Goal: Check status

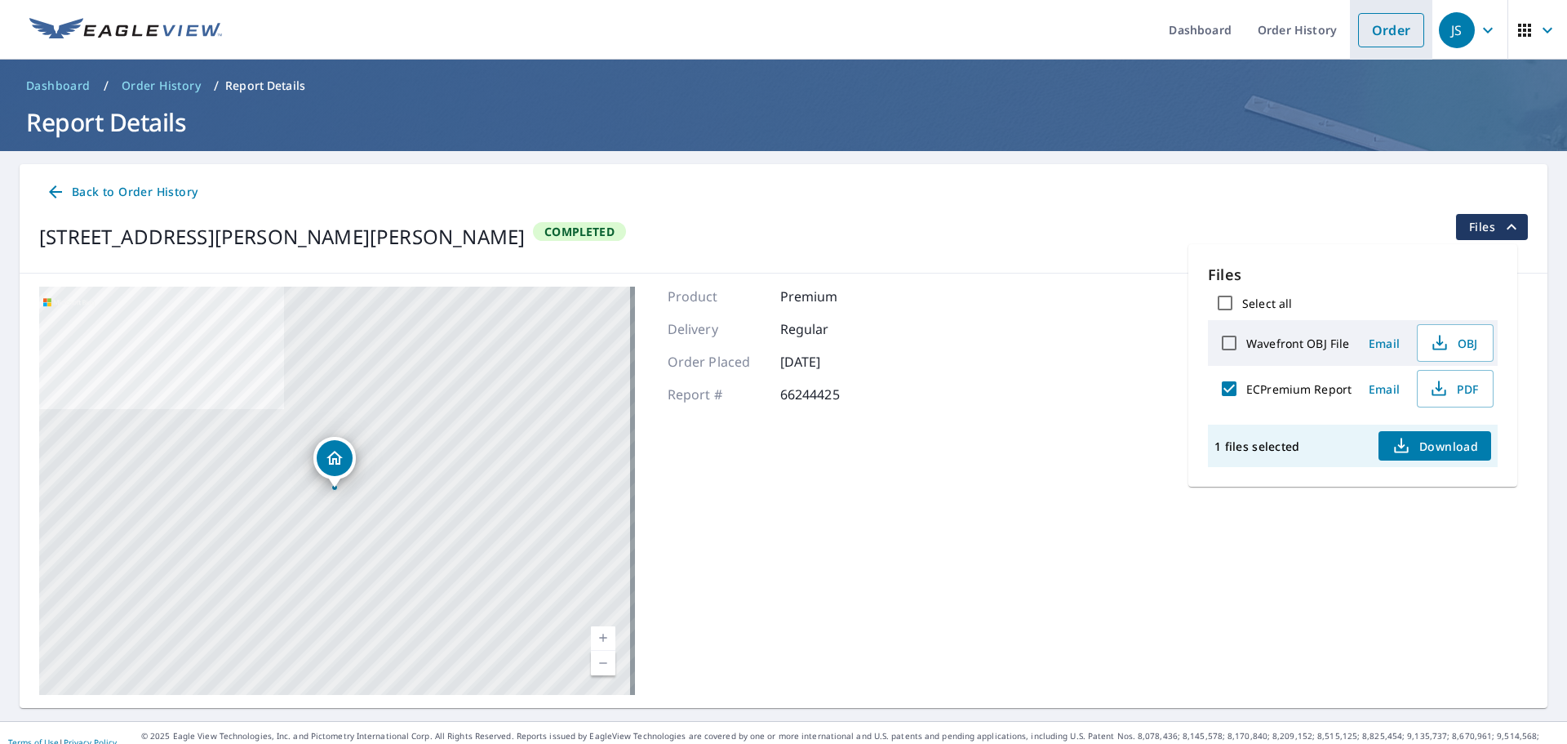
drag, startPoint x: 0, startPoint y: 0, endPoint x: 1386, endPoint y: 28, distance: 1386.3
click at [1386, 28] on link "Order" at bounding box center [1391, 30] width 66 height 34
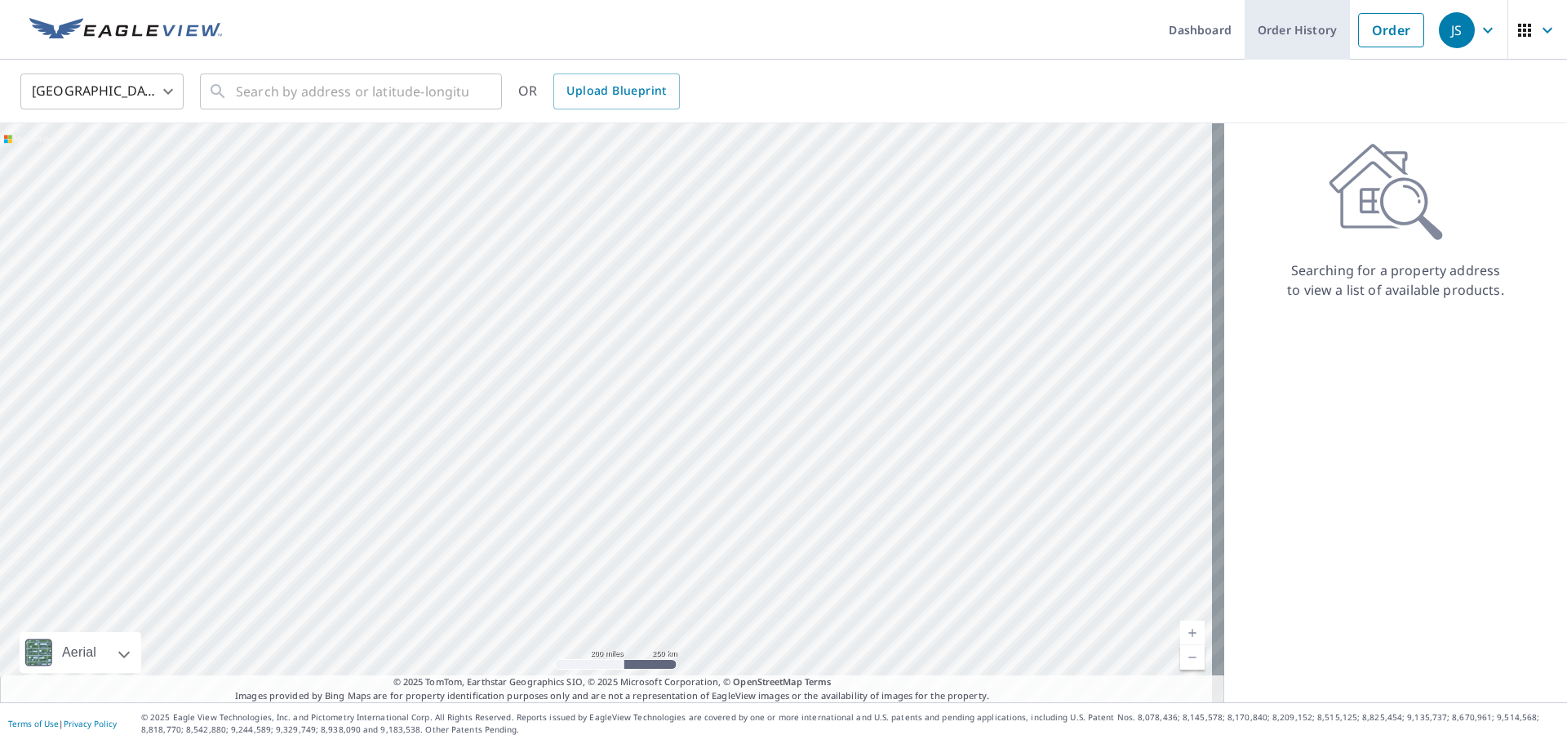
click at [1295, 40] on link "Order History" at bounding box center [1297, 30] width 105 height 60
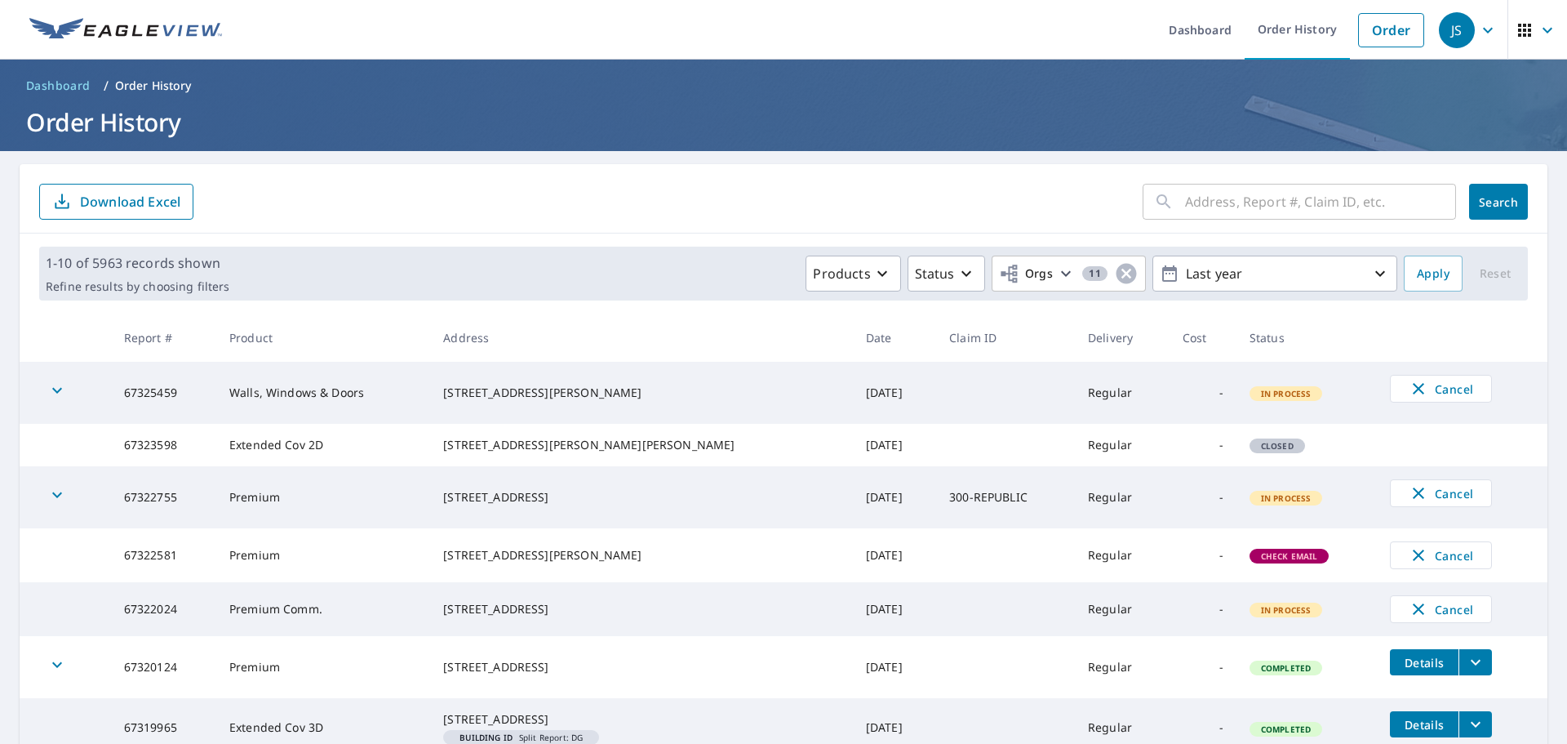
click at [1277, 207] on input "text" at bounding box center [1320, 202] width 271 height 46
type input "33 [PERSON_NAME]"
click at [1504, 202] on span "Search" at bounding box center [1498, 202] width 33 height 16
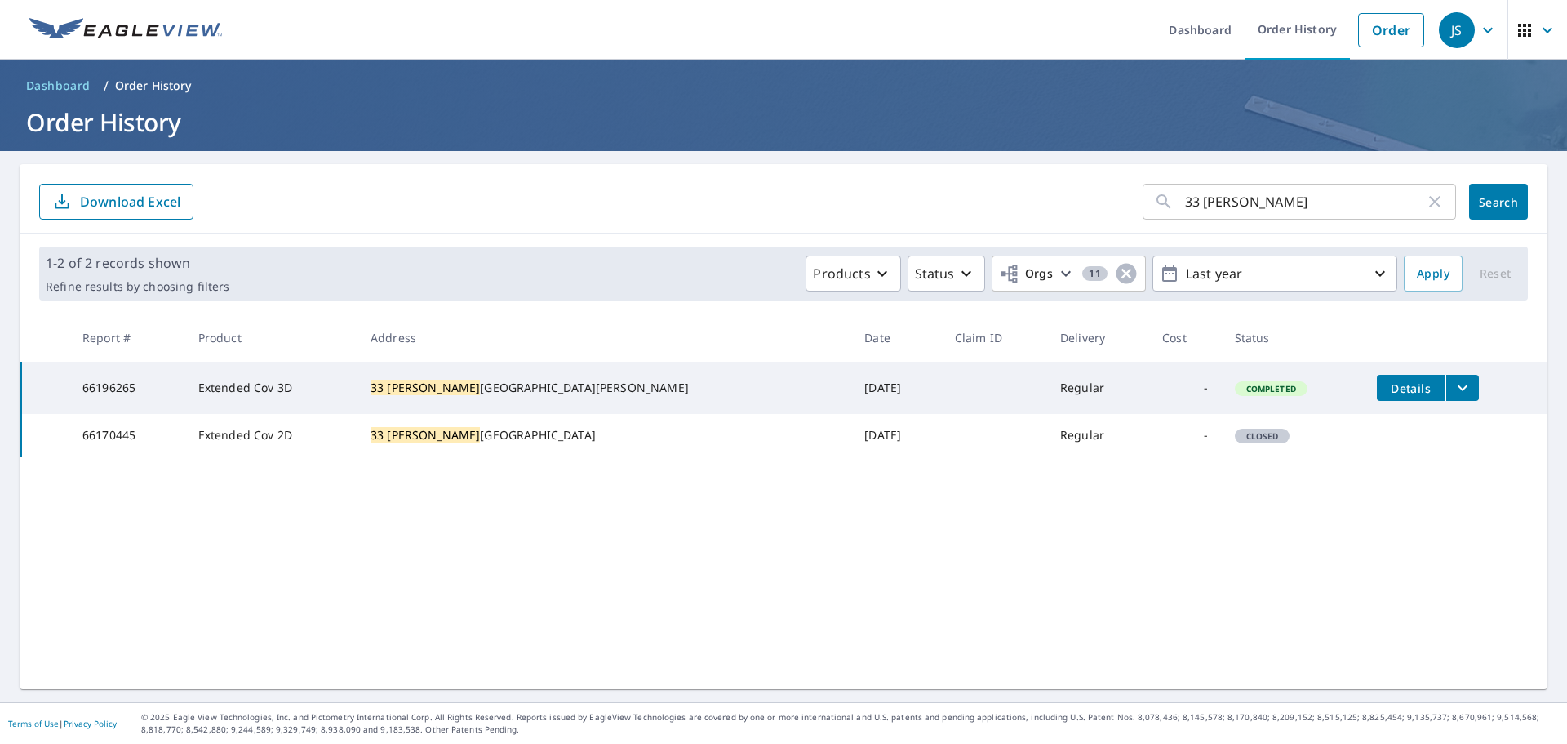
click at [1387, 392] on span "Details" at bounding box center [1411, 388] width 49 height 16
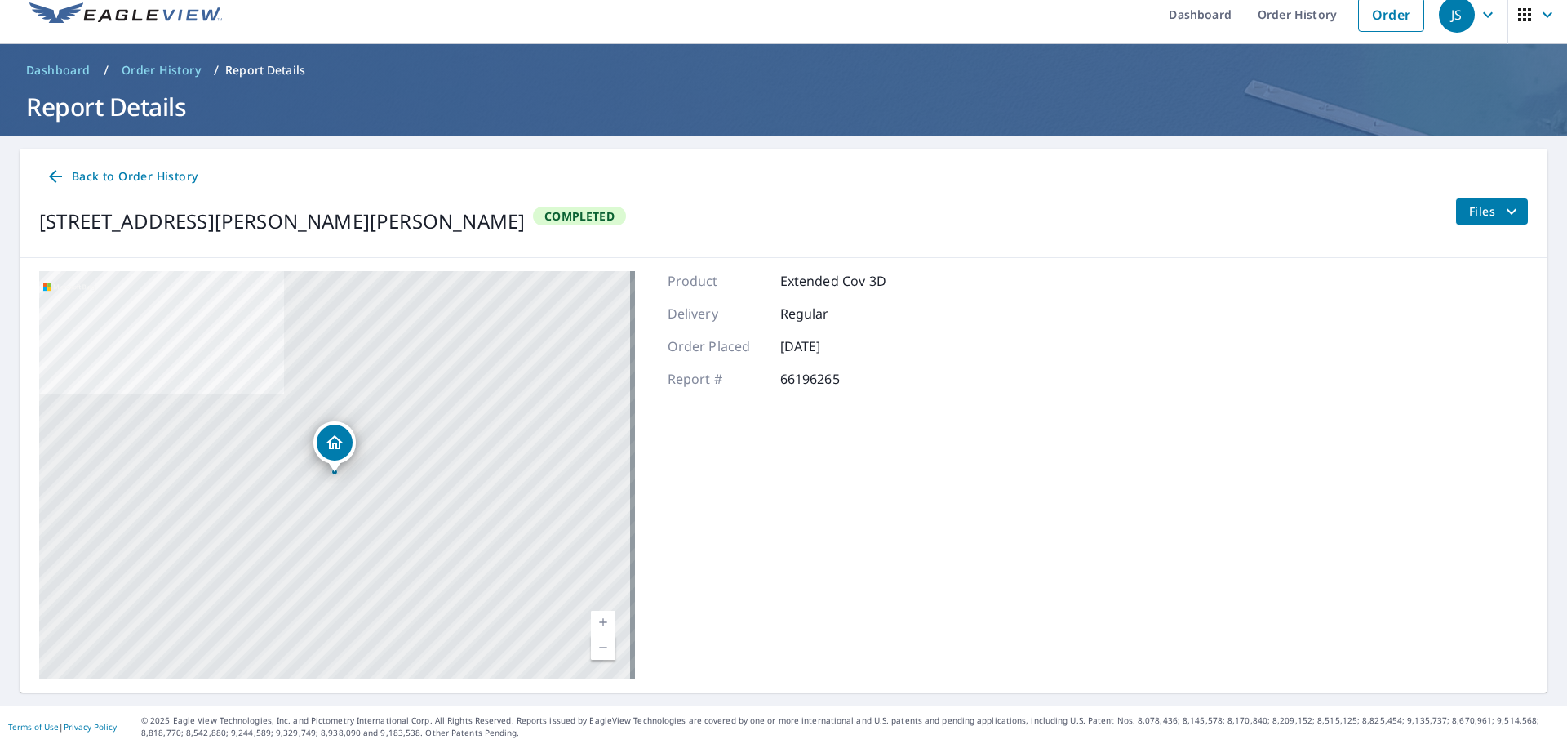
scroll to position [19, 0]
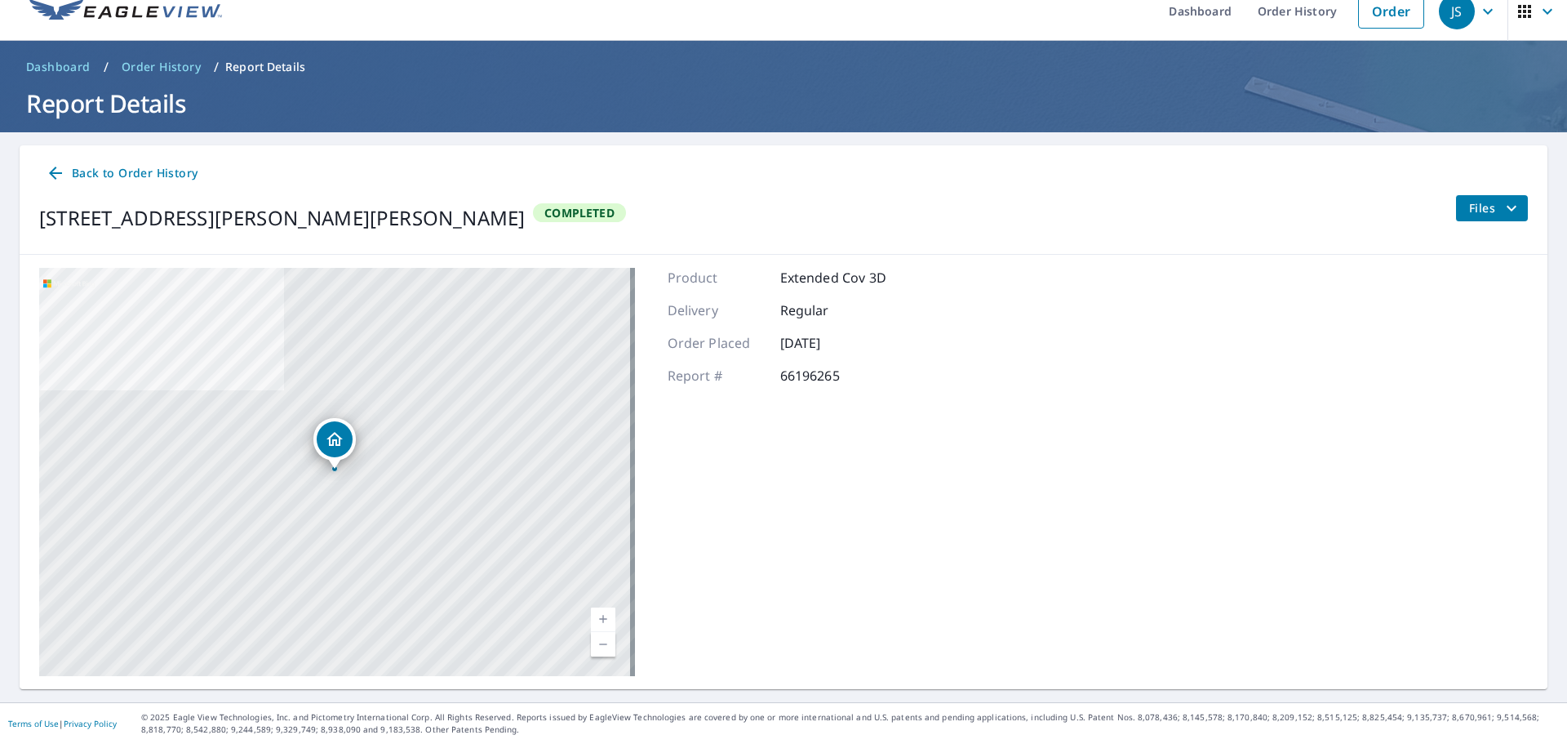
click at [1482, 193] on div "Back to Order History [STREET_ADDRESS][PERSON_NAME][PERSON_NAME] Completed Files" at bounding box center [784, 199] width 1528 height 109
click at [1477, 207] on span "Files" at bounding box center [1495, 208] width 52 height 20
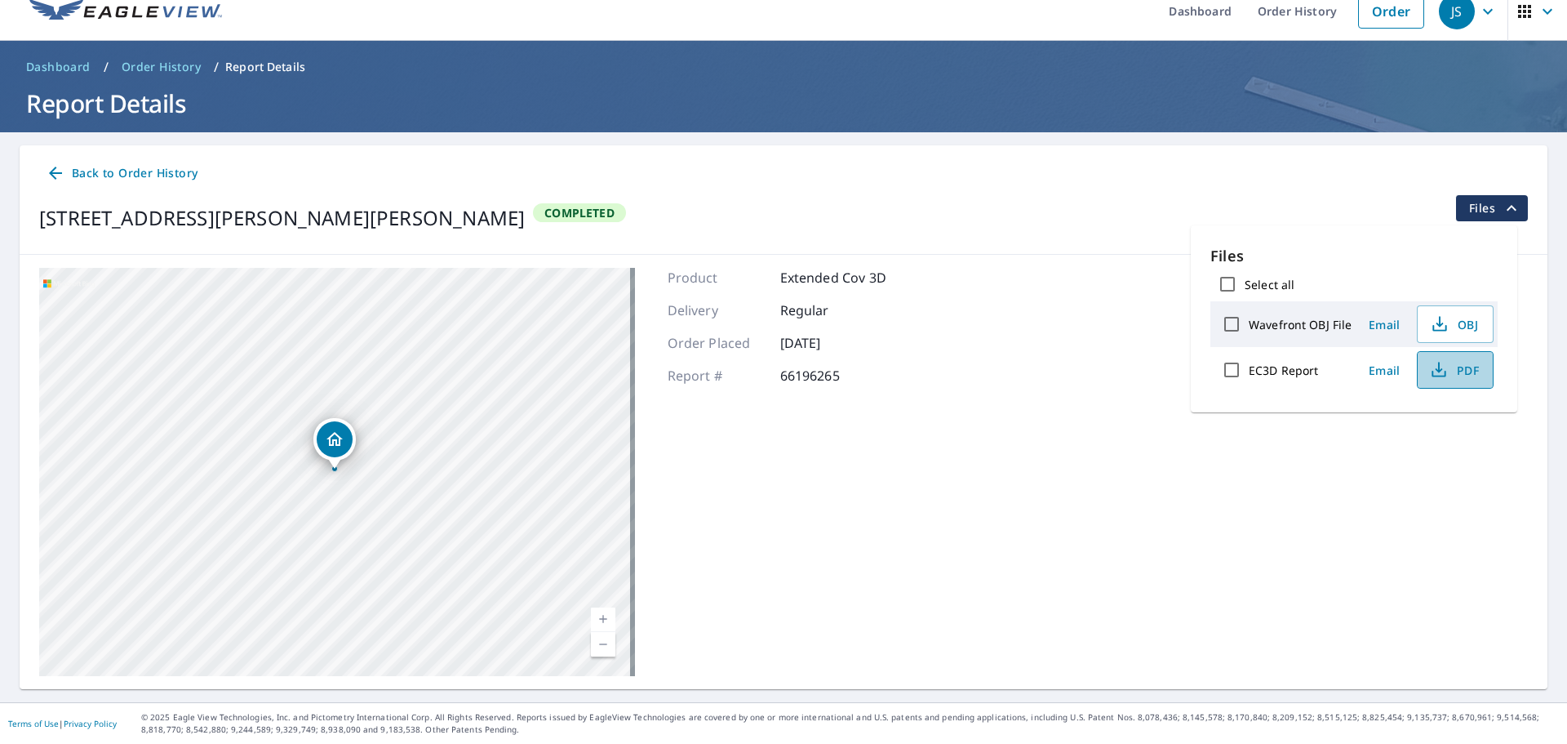
click at [1464, 366] on span "PDF" at bounding box center [1454, 370] width 52 height 20
